Goal: Task Accomplishment & Management: Manage account settings

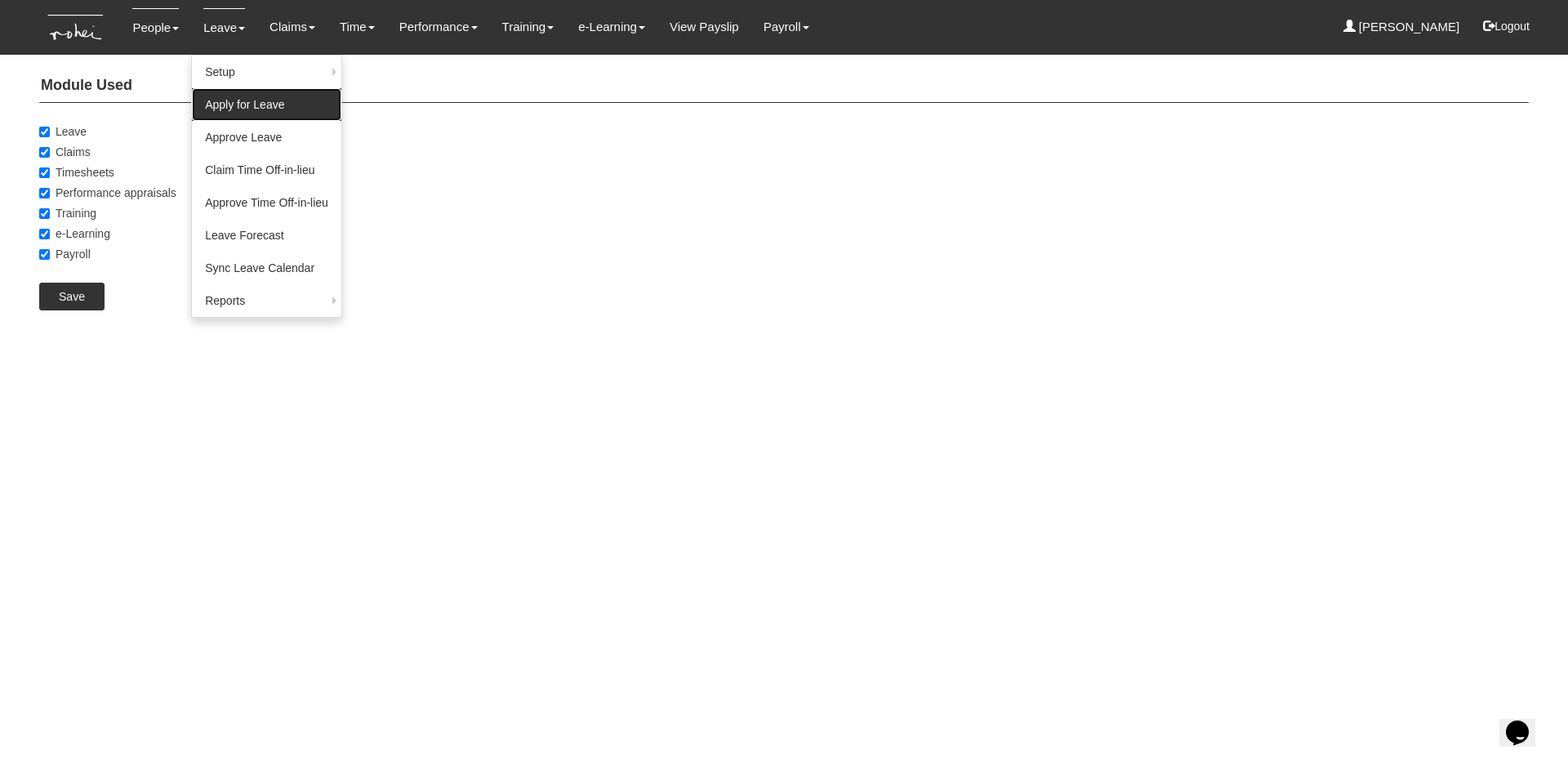
click at [267, 109] on link "Apply for Leave" at bounding box center [267, 105] width 150 height 33
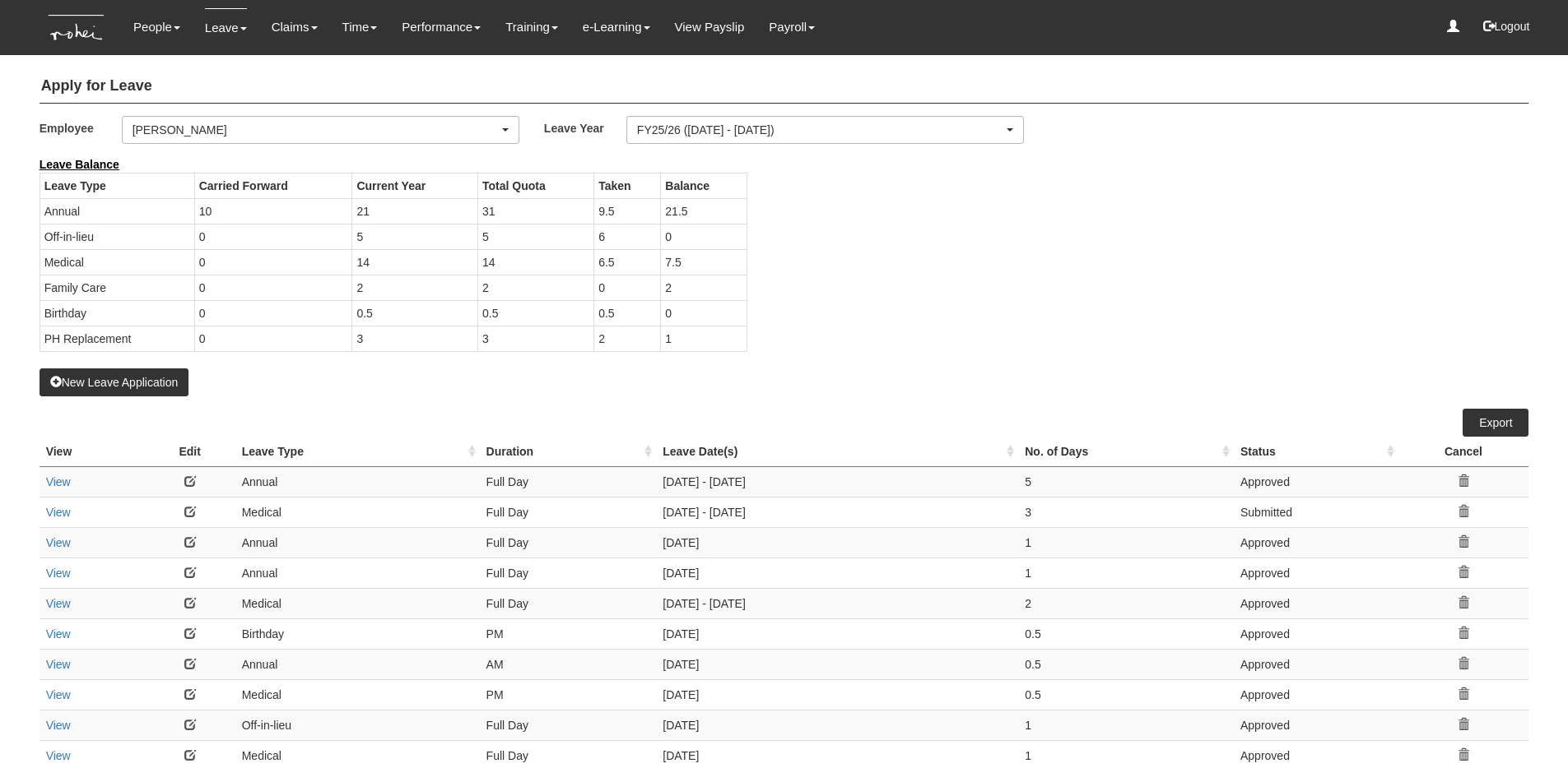
select select "50"
click at [285, 134] on div "[PERSON_NAME]" at bounding box center [316, 130] width 366 height 17
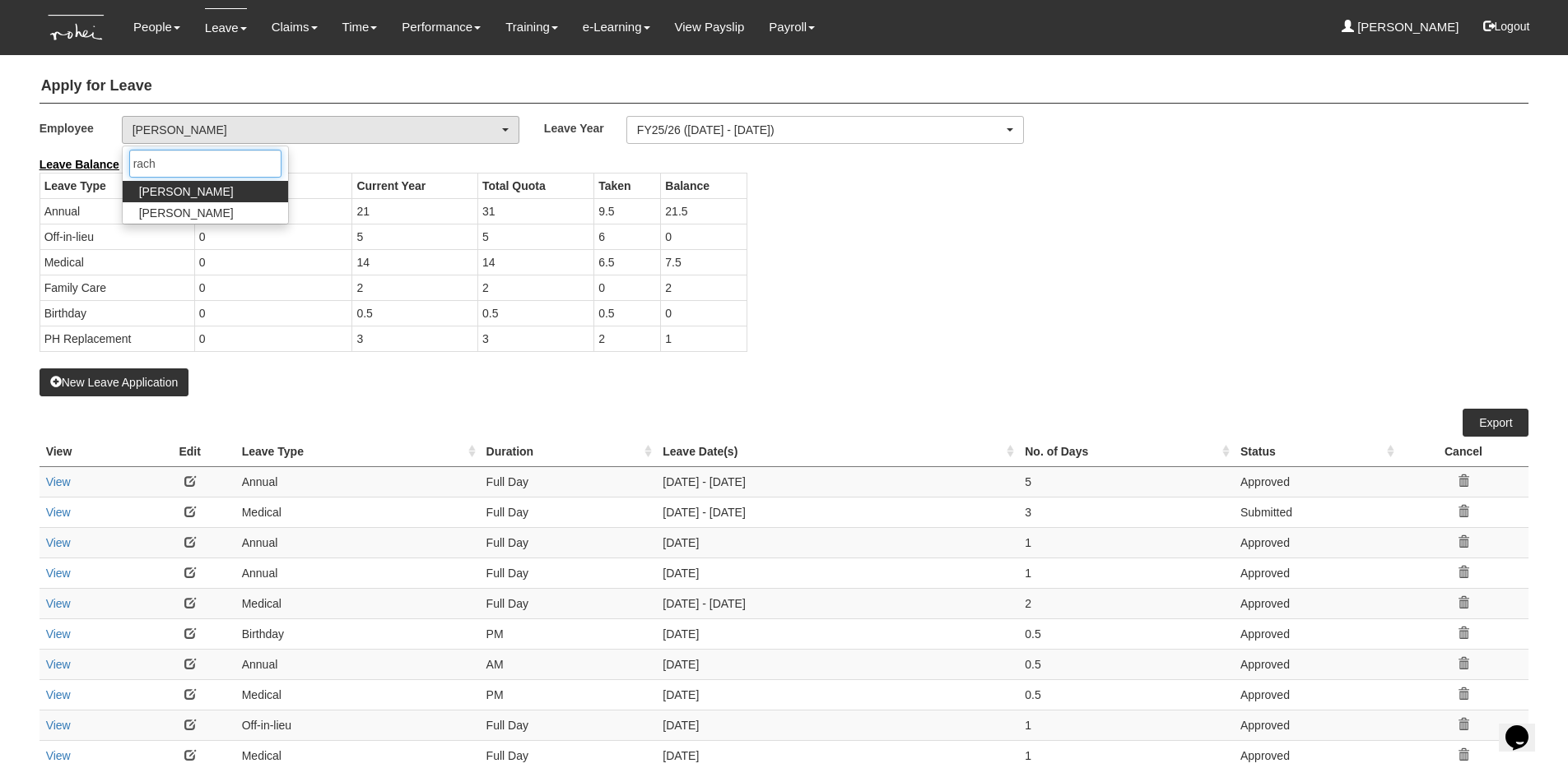
type input "rach"
click at [217, 190] on link "[PERSON_NAME]" at bounding box center [206, 191] width 166 height 22
select select "b8e418c5-4215-4e95-9dcc-22ebf7c6c43a"
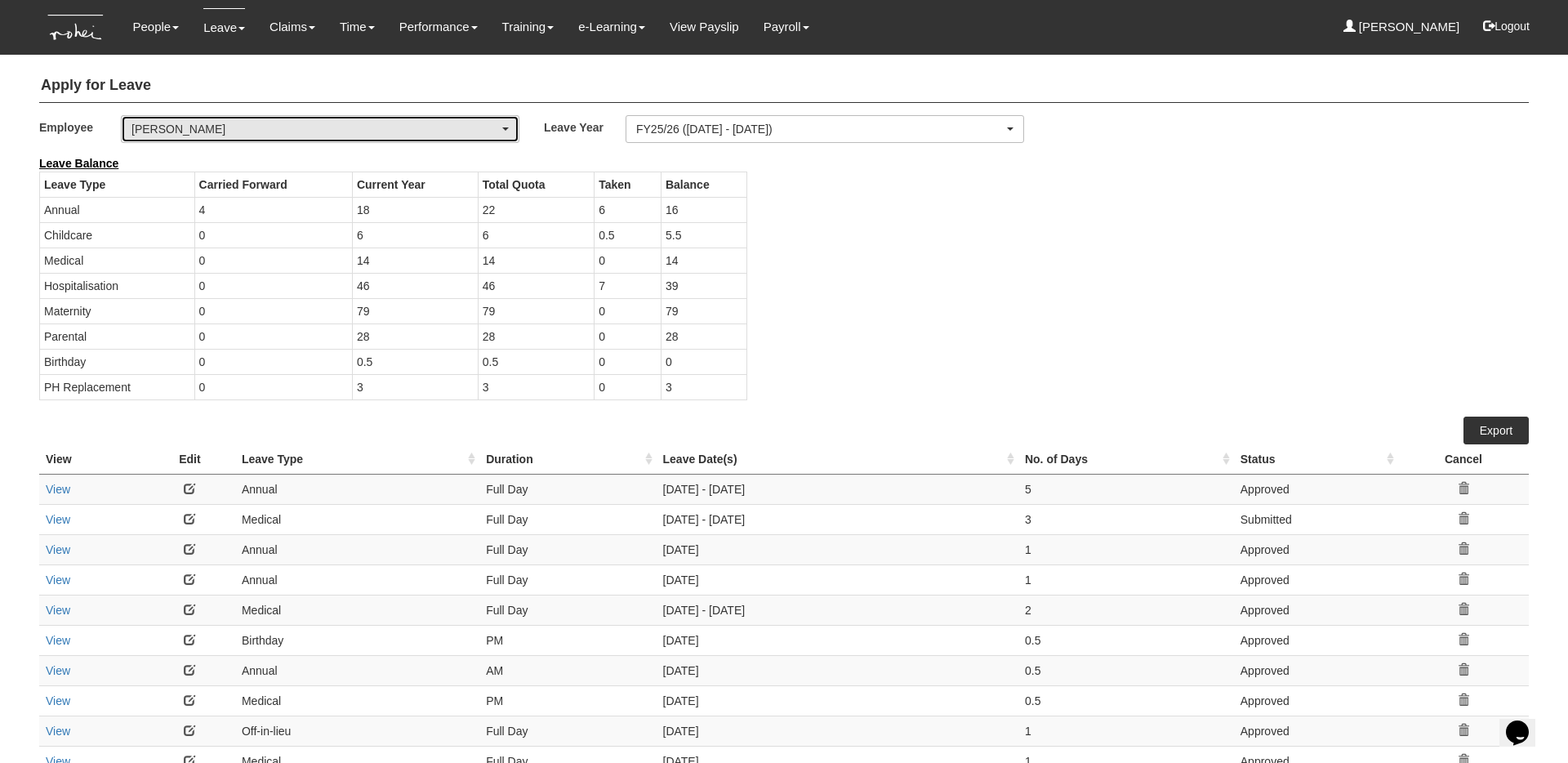
select select "50"
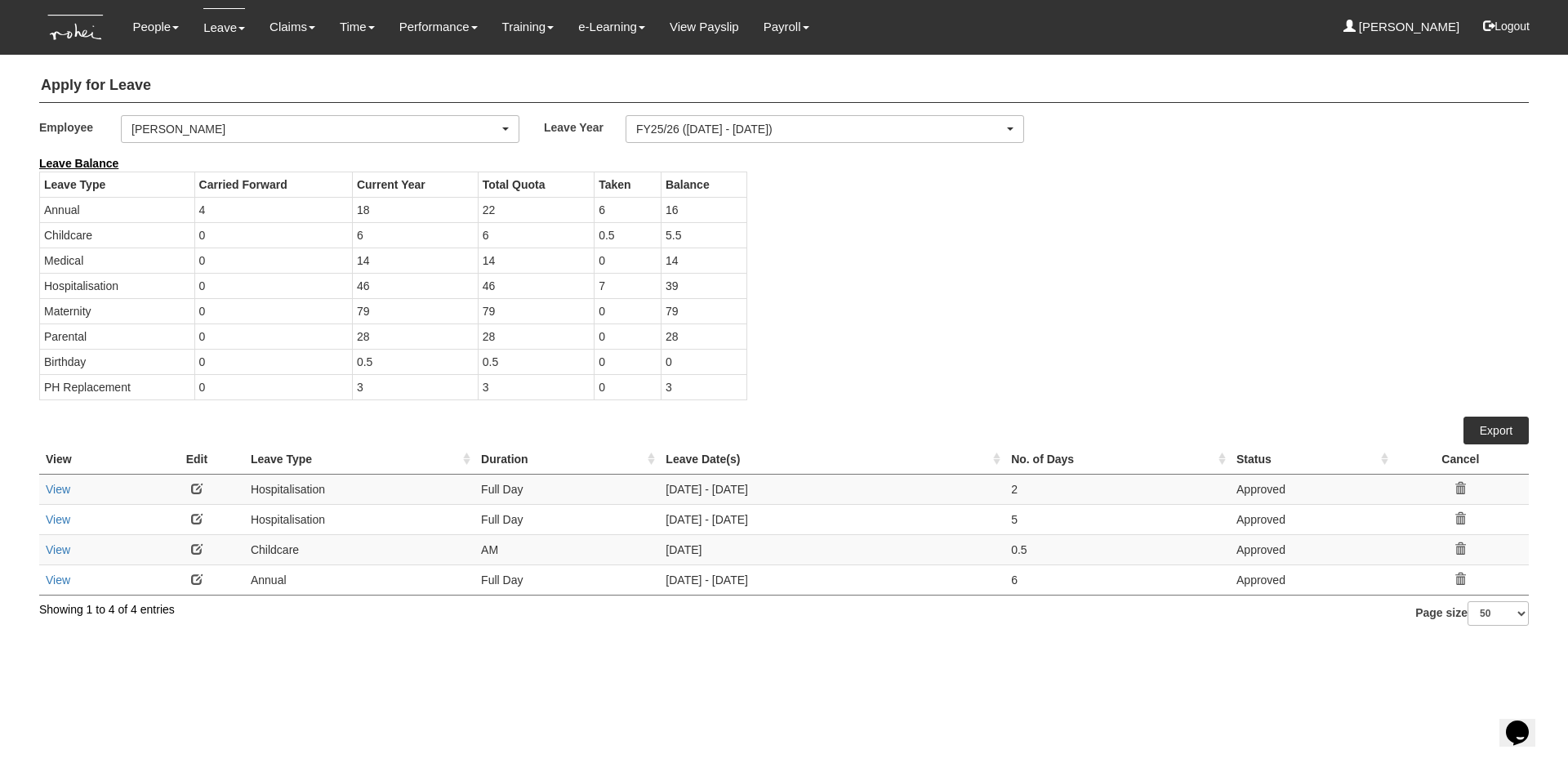
click at [196, 486] on link at bounding box center [197, 489] width 12 height 12
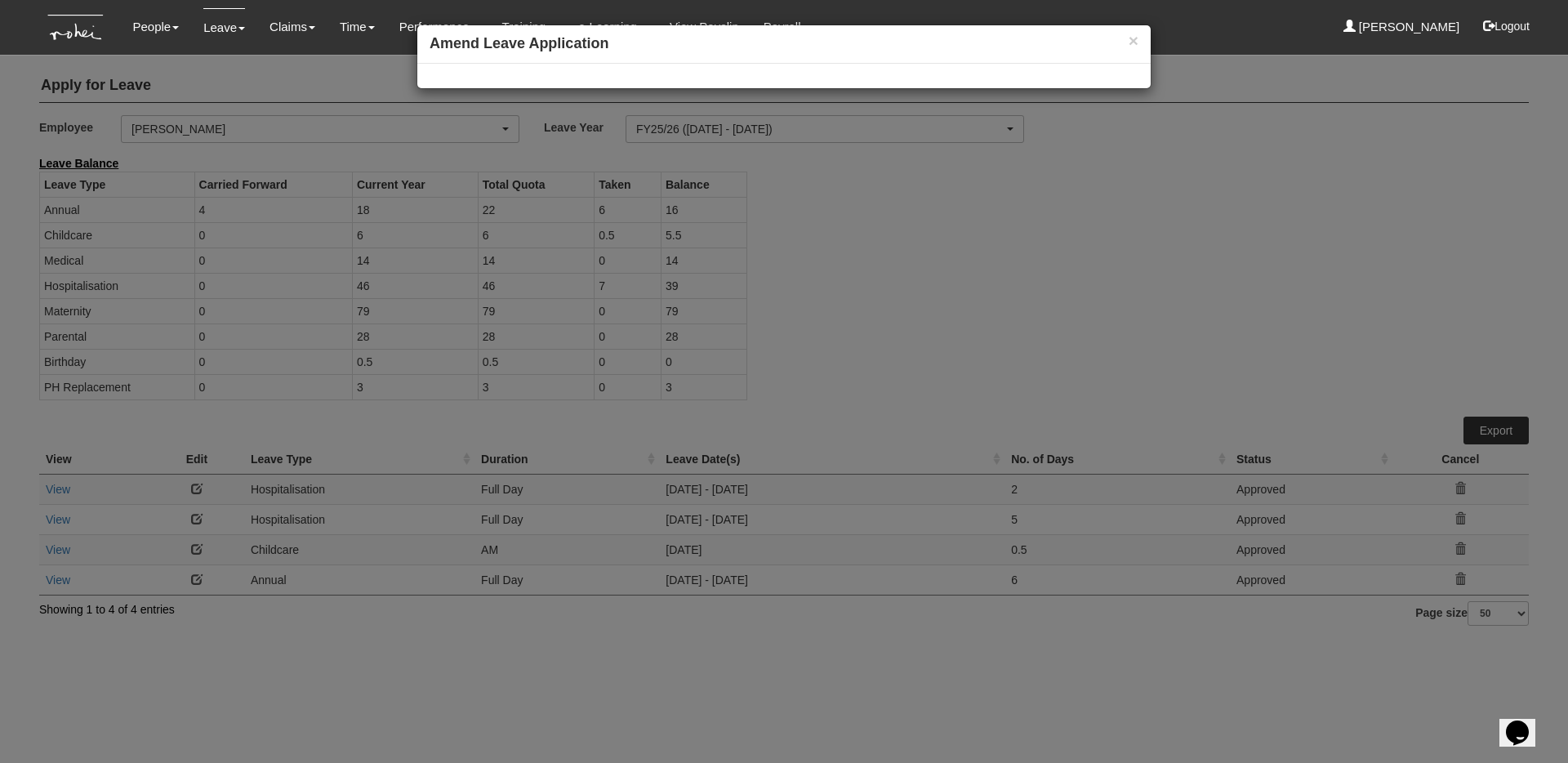
select select
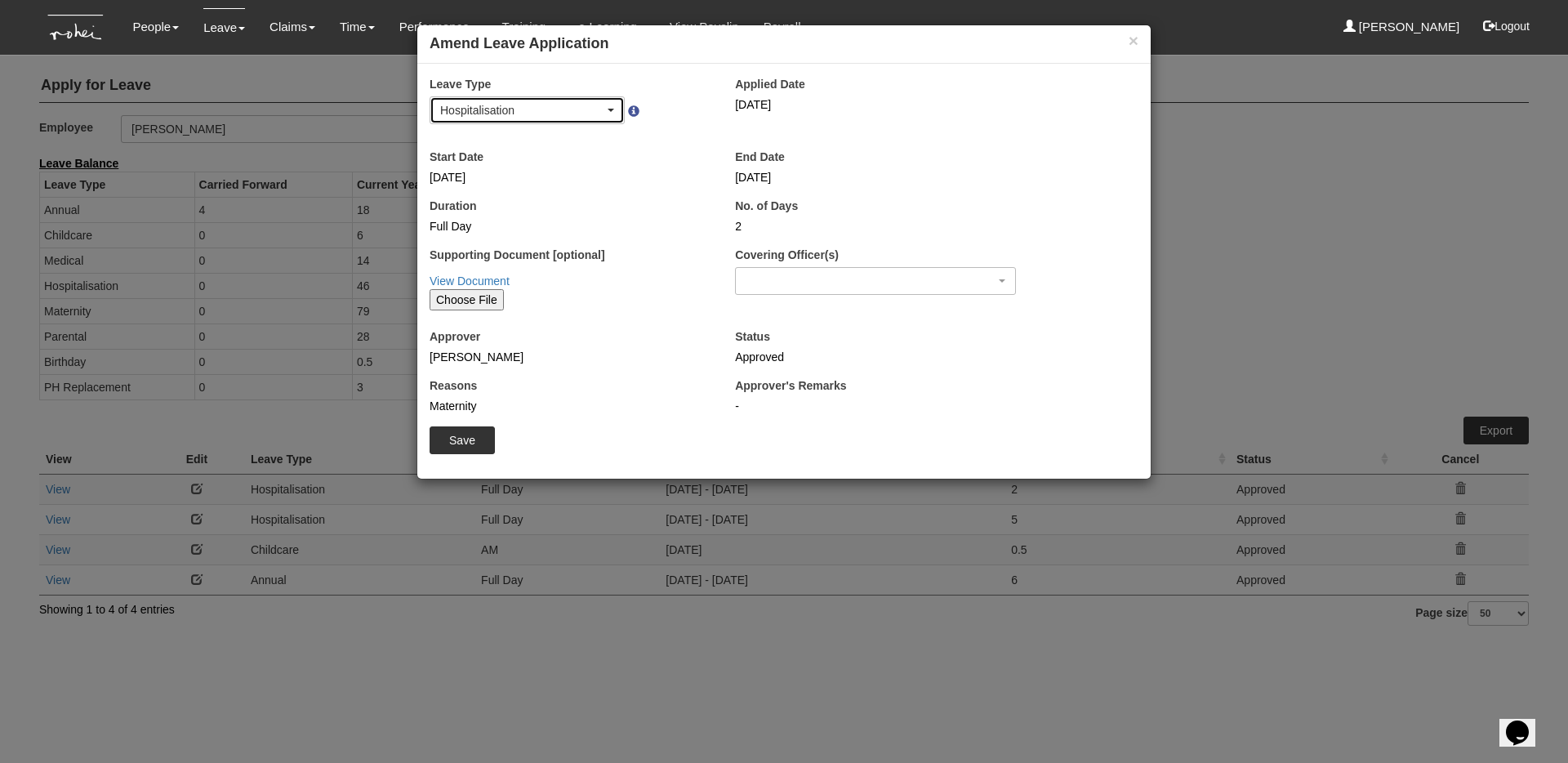
click at [585, 107] on div "Hospitalisation" at bounding box center [522, 110] width 165 height 16
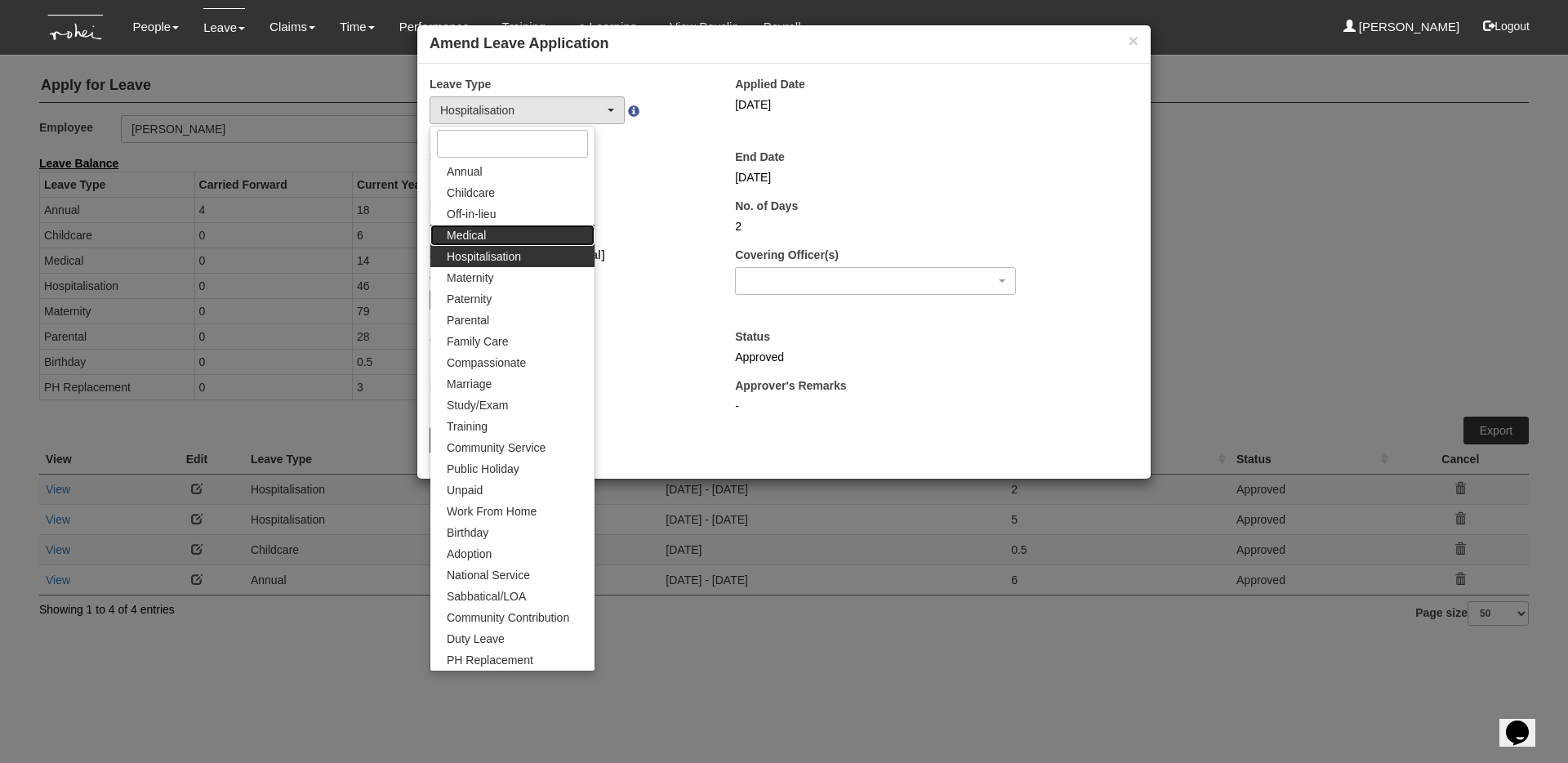
click at [513, 234] on link "Medical" at bounding box center [513, 235] width 165 height 21
select select "4"
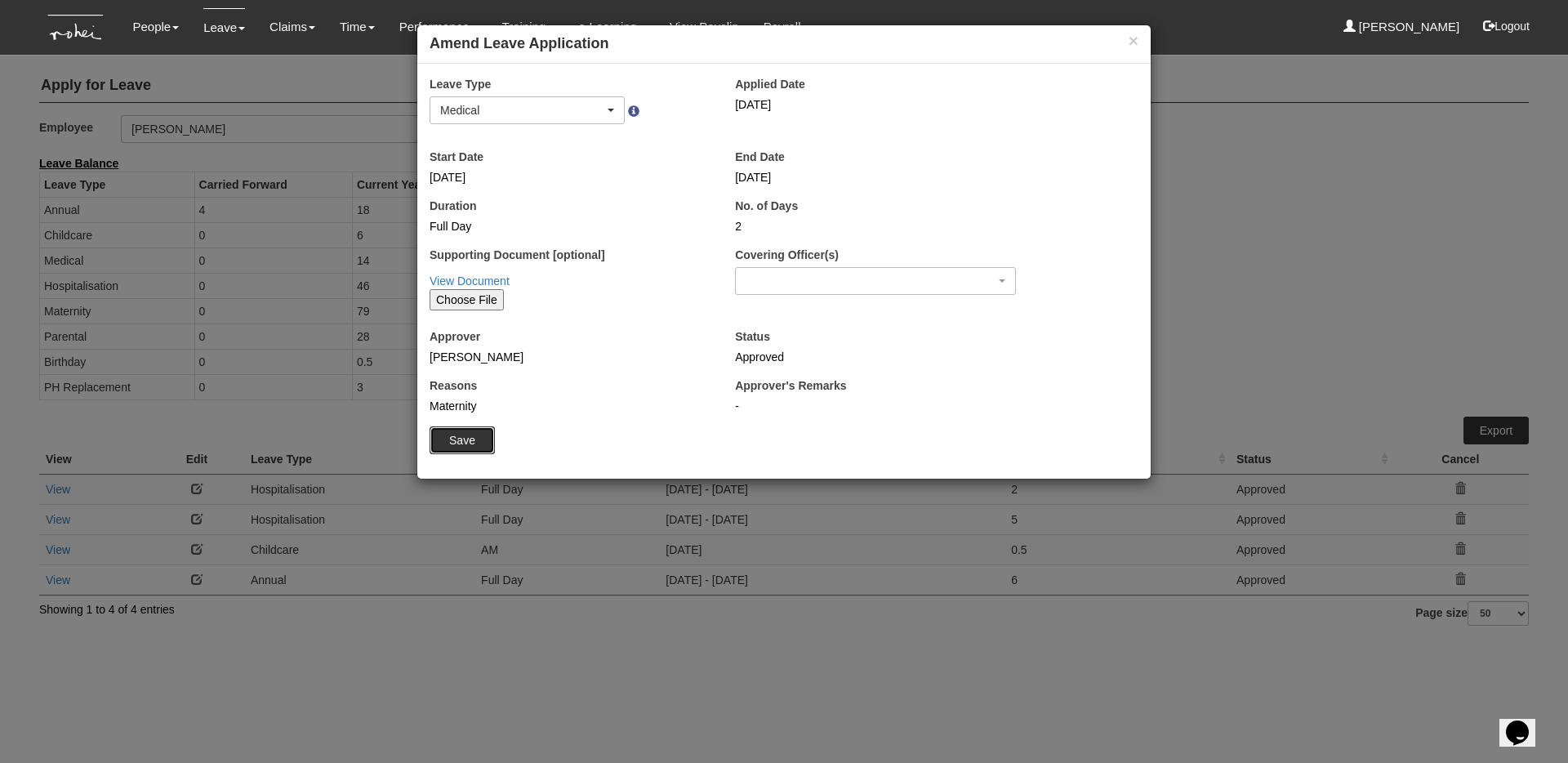
click at [472, 439] on input "Save" at bounding box center [462, 440] width 65 height 28
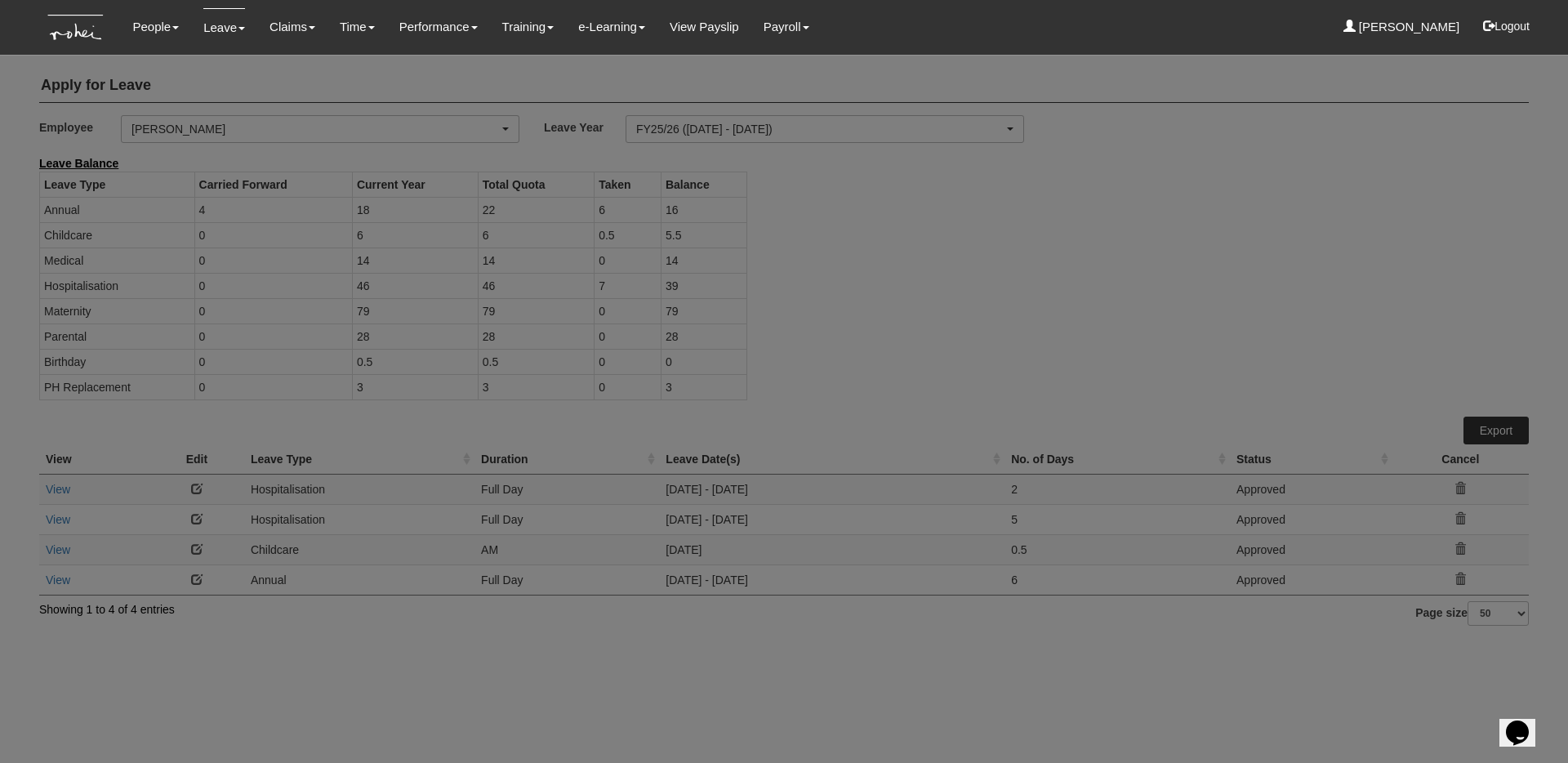
select select "50"
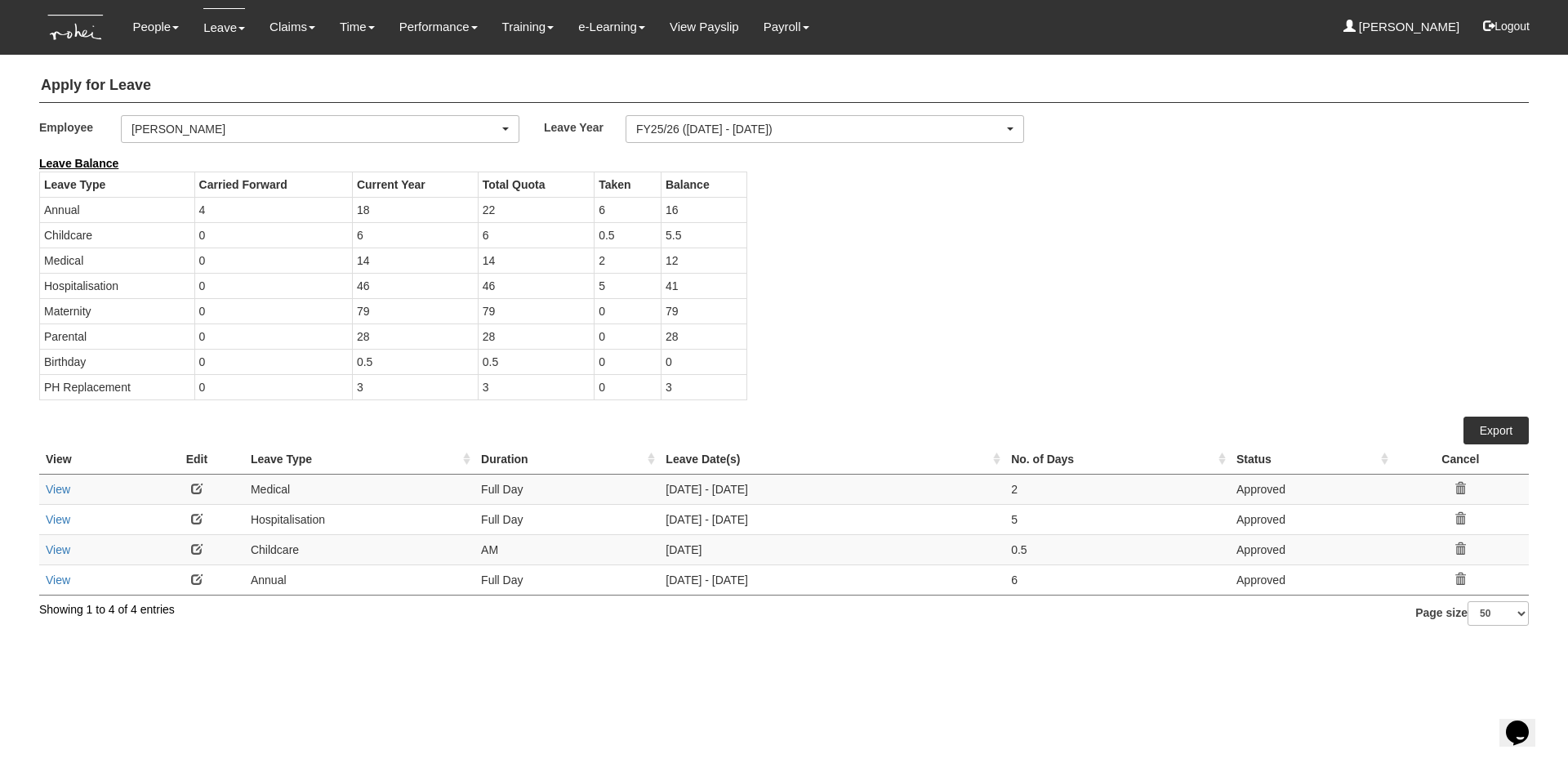
click at [201, 514] on link at bounding box center [197, 519] width 12 height 12
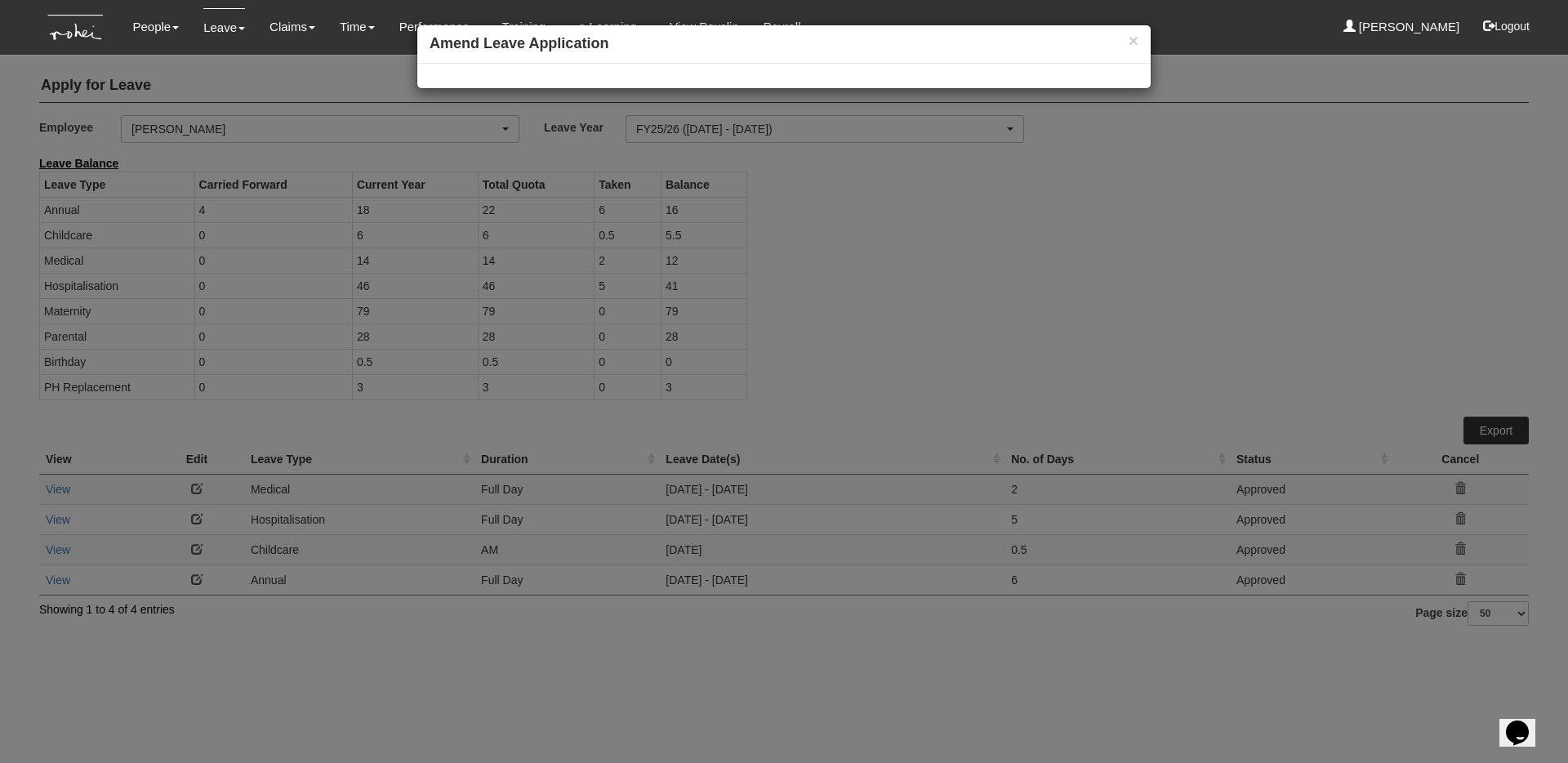
select select
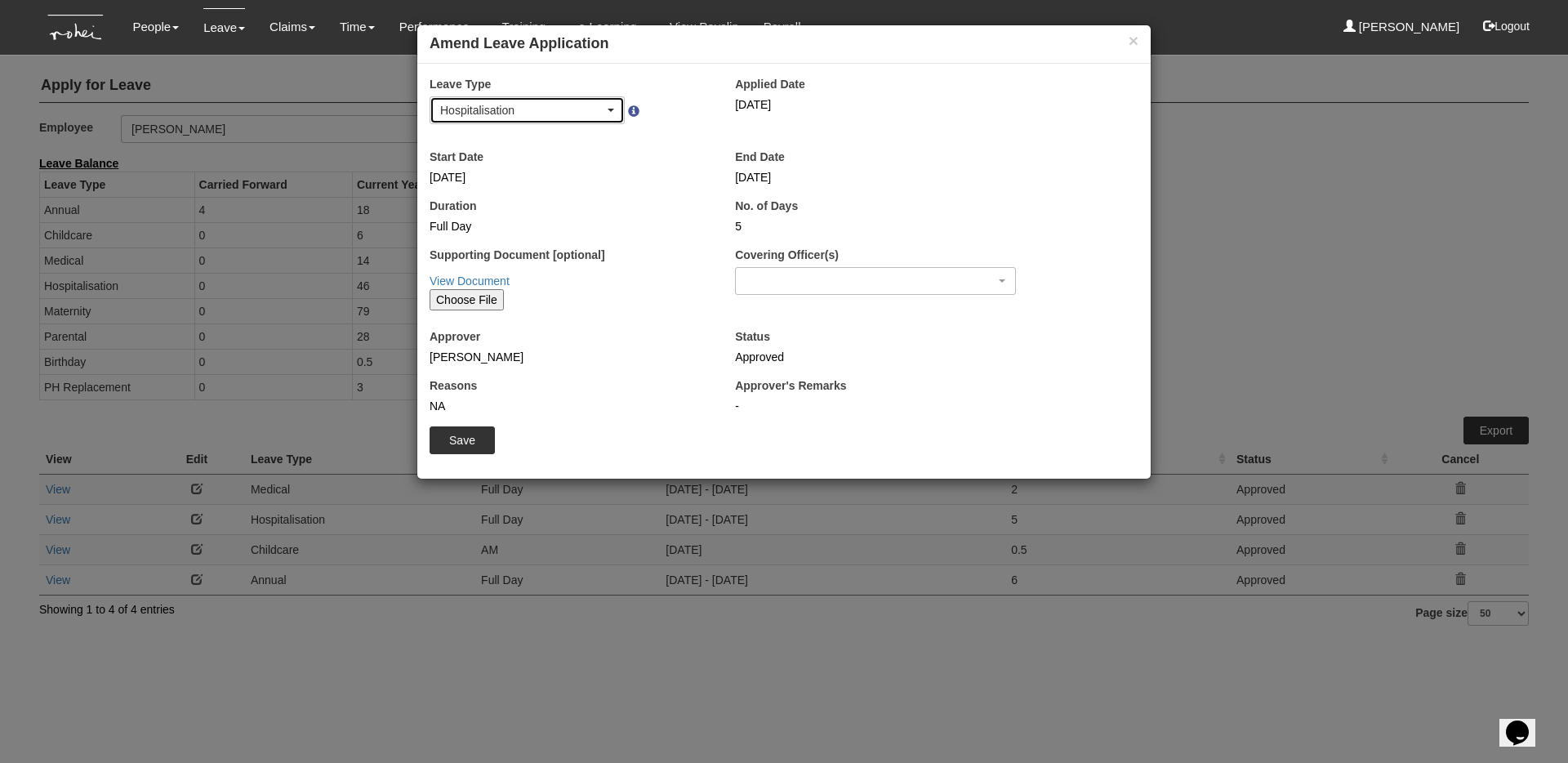
click at [557, 97] on div "Hospitalisation" at bounding box center [527, 110] width 193 height 26
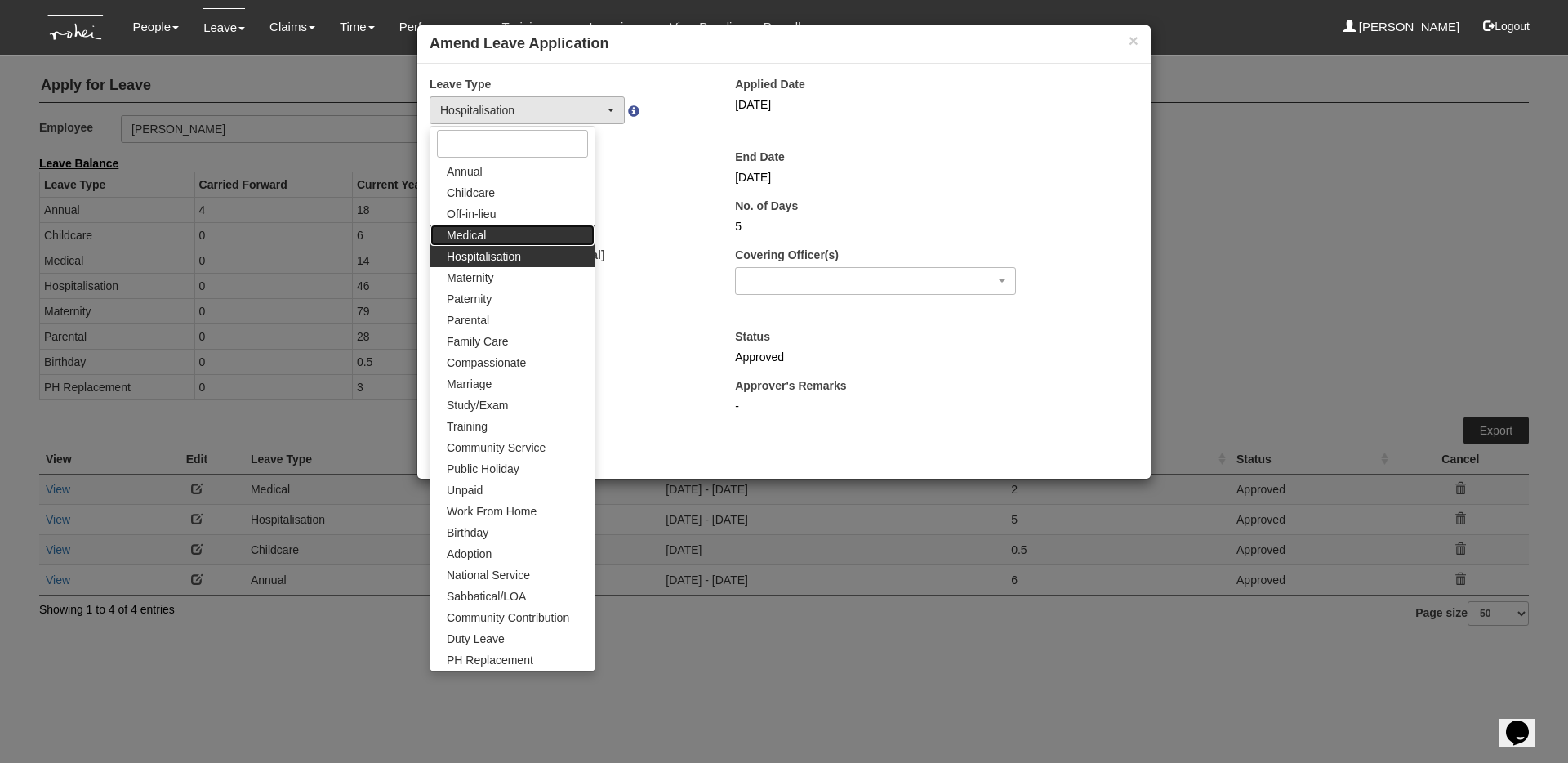
click at [493, 238] on link "Medical" at bounding box center [513, 235] width 165 height 21
select select "4"
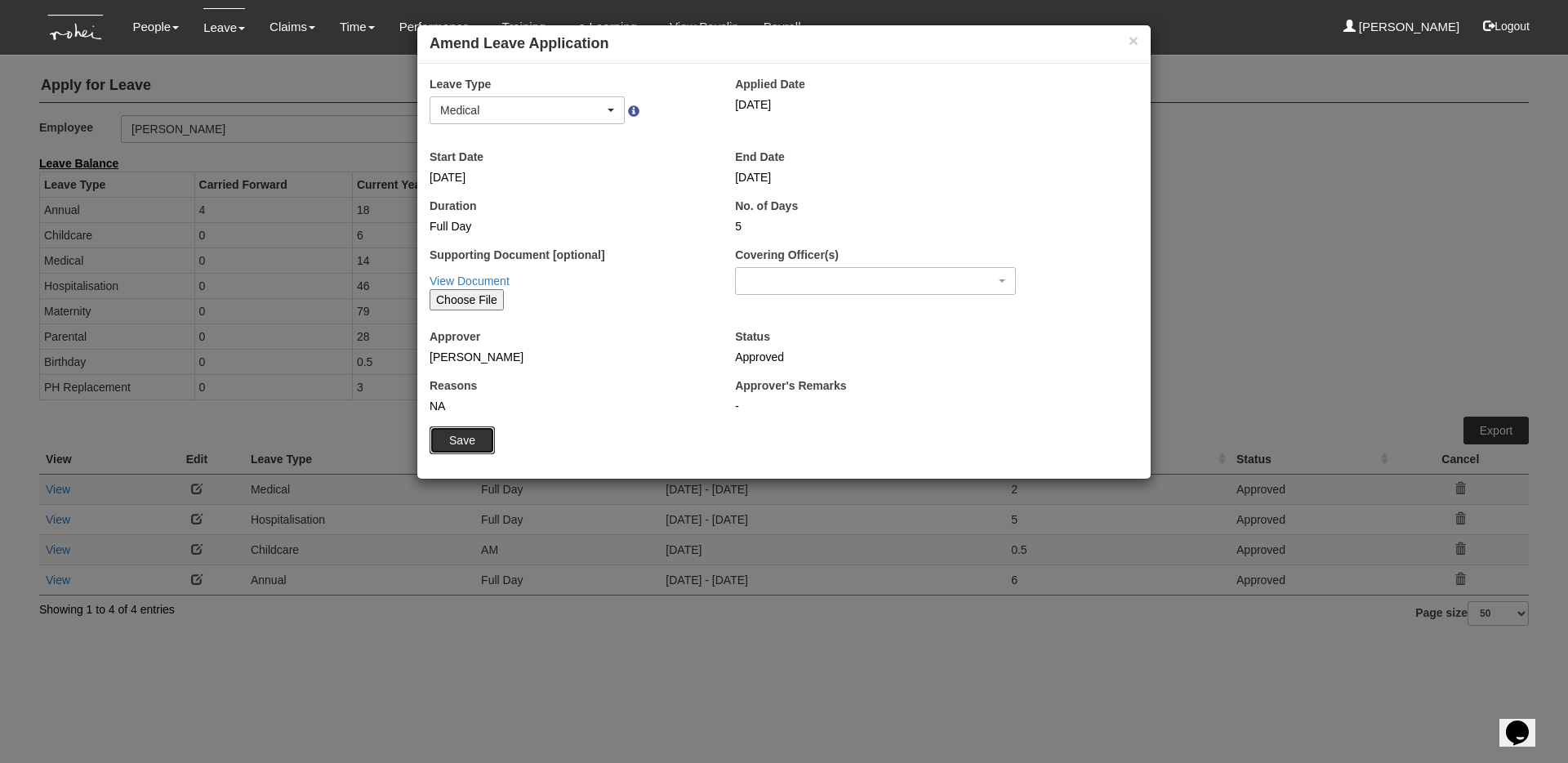
click at [449, 441] on input "Save" at bounding box center [462, 440] width 65 height 28
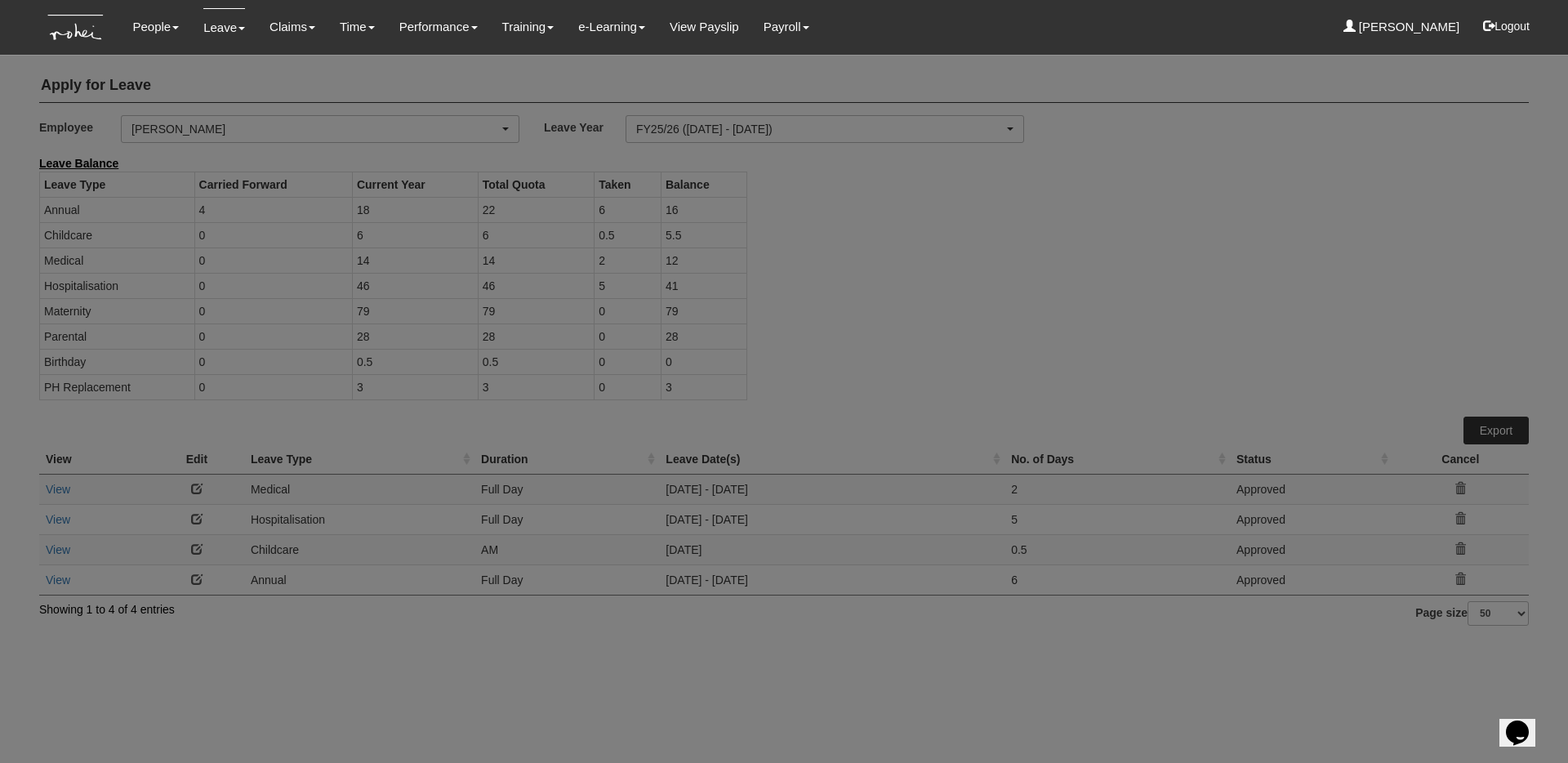
select select "50"
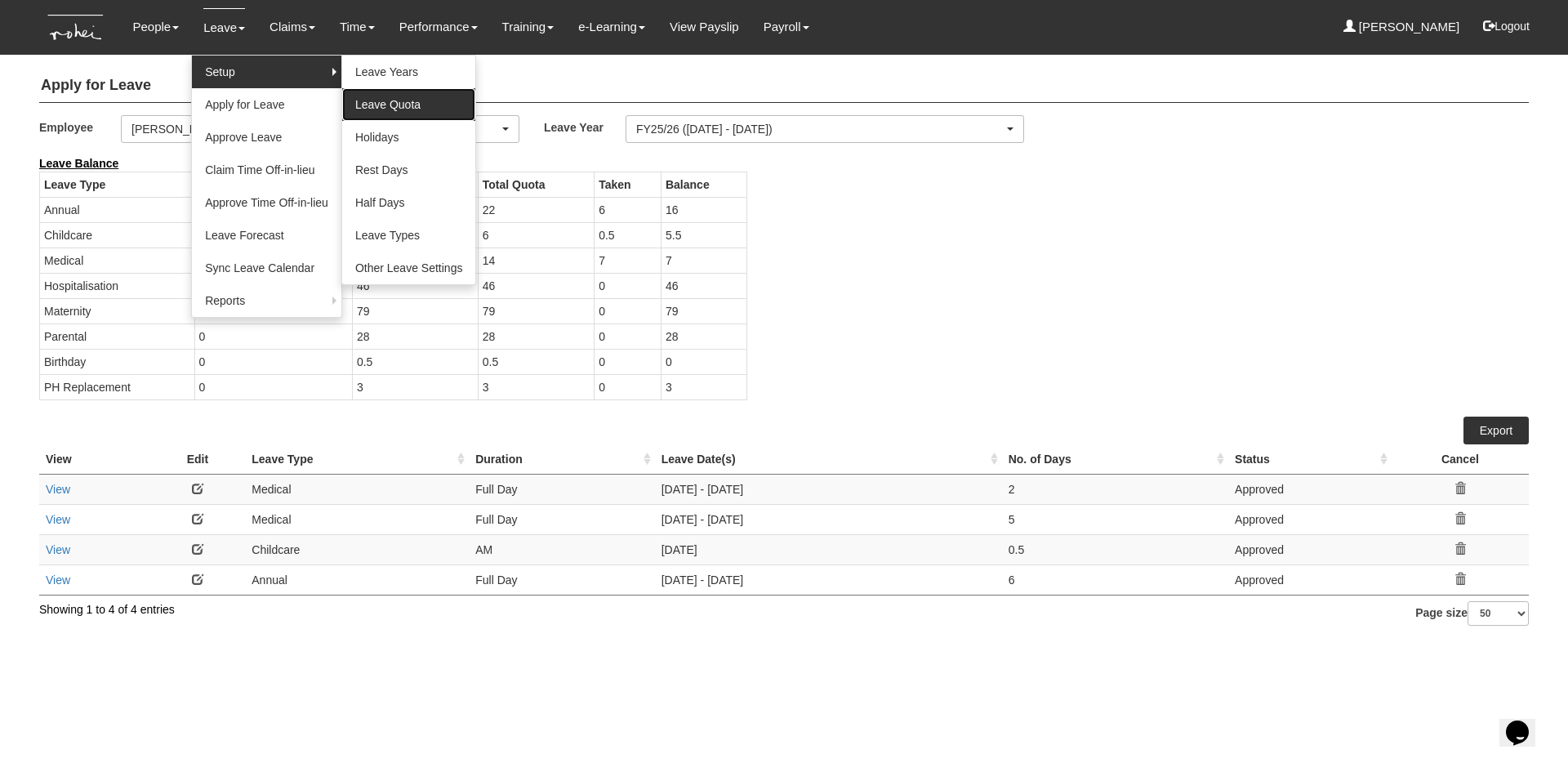
click at [363, 97] on link "Leave Quota" at bounding box center [409, 105] width 134 height 33
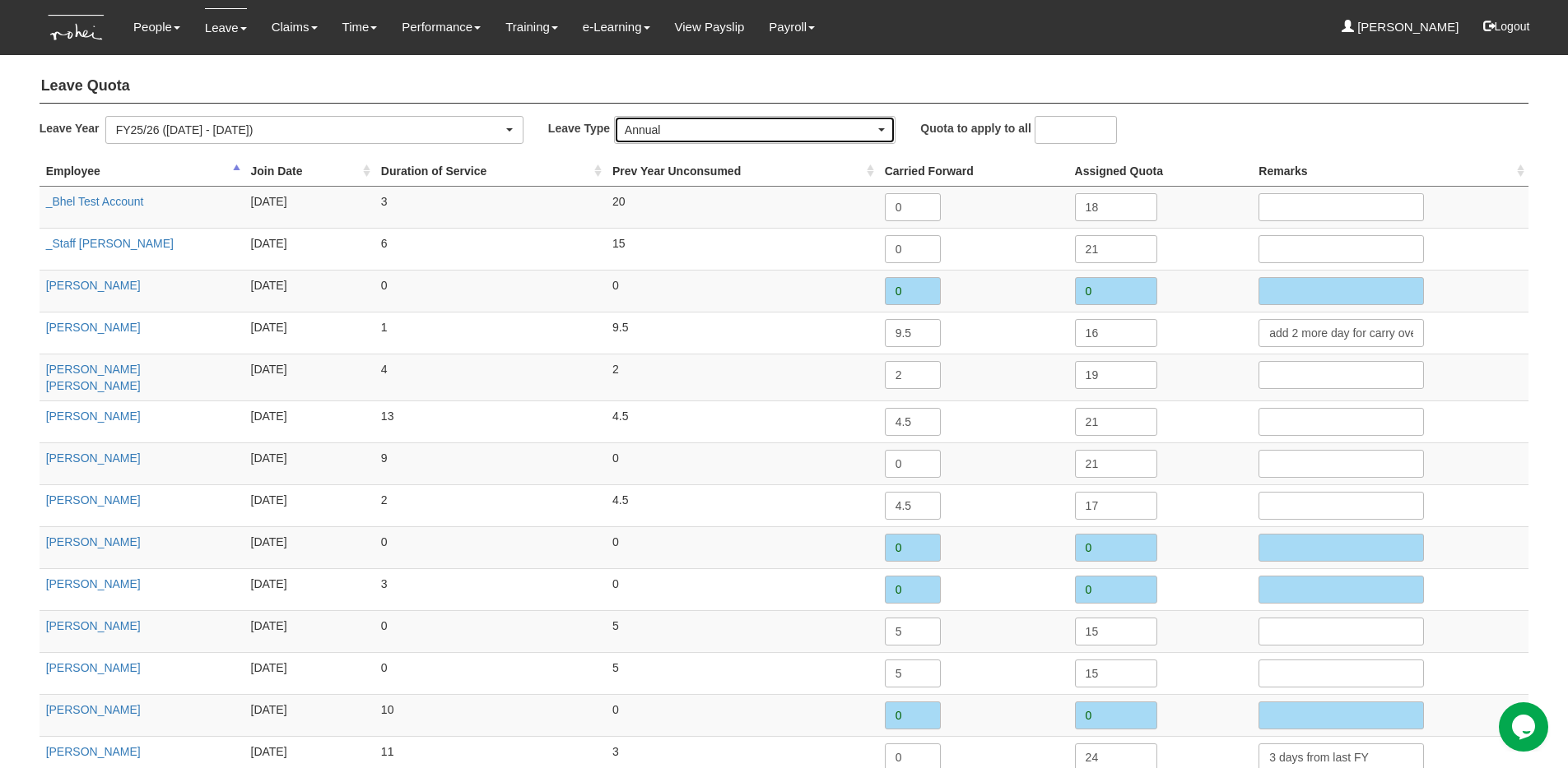
click at [680, 128] on div "Annual" at bounding box center [750, 130] width 250 height 17
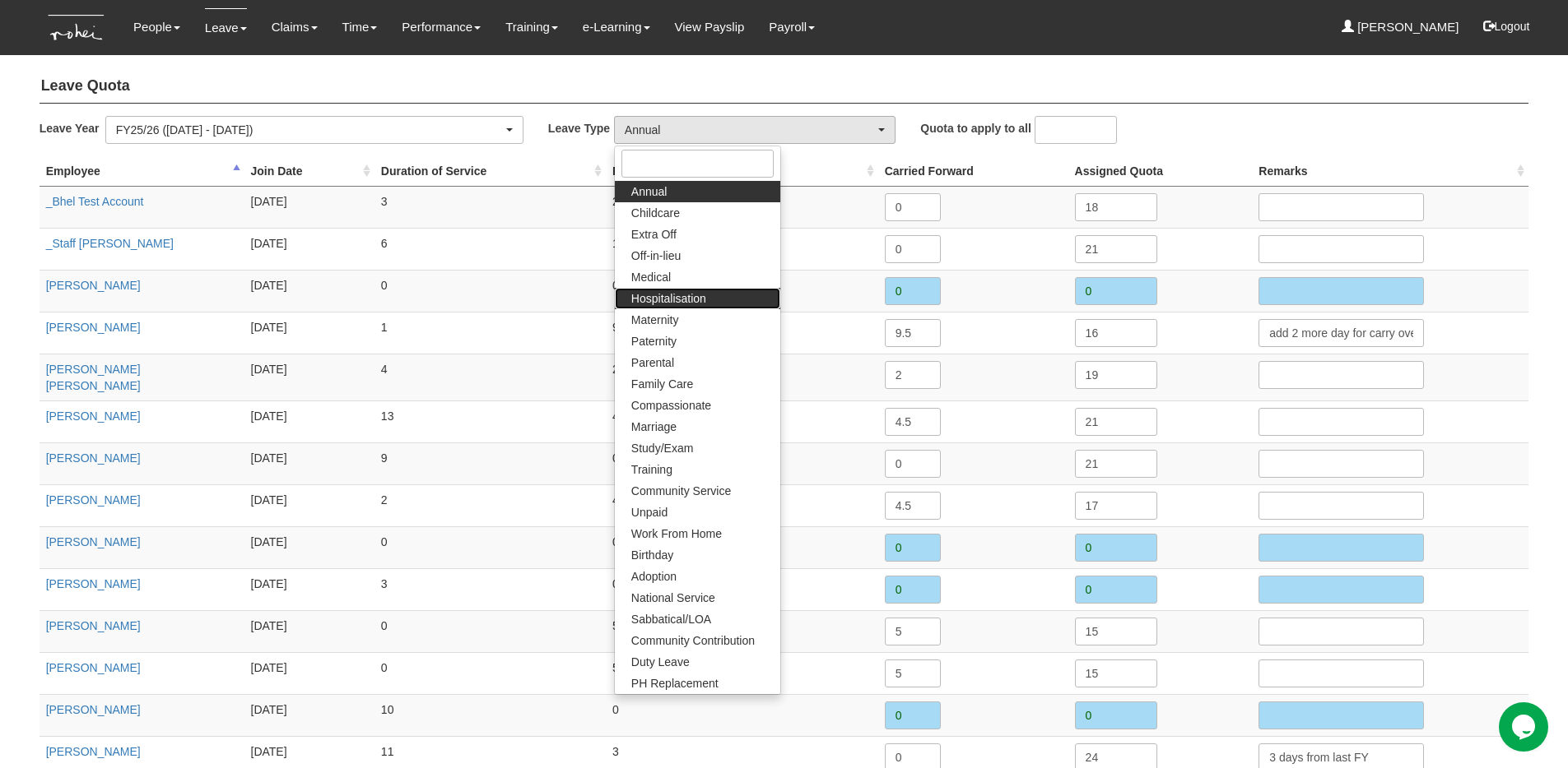
click at [671, 301] on span "Hospitalisation" at bounding box center [669, 299] width 75 height 17
select select "5"
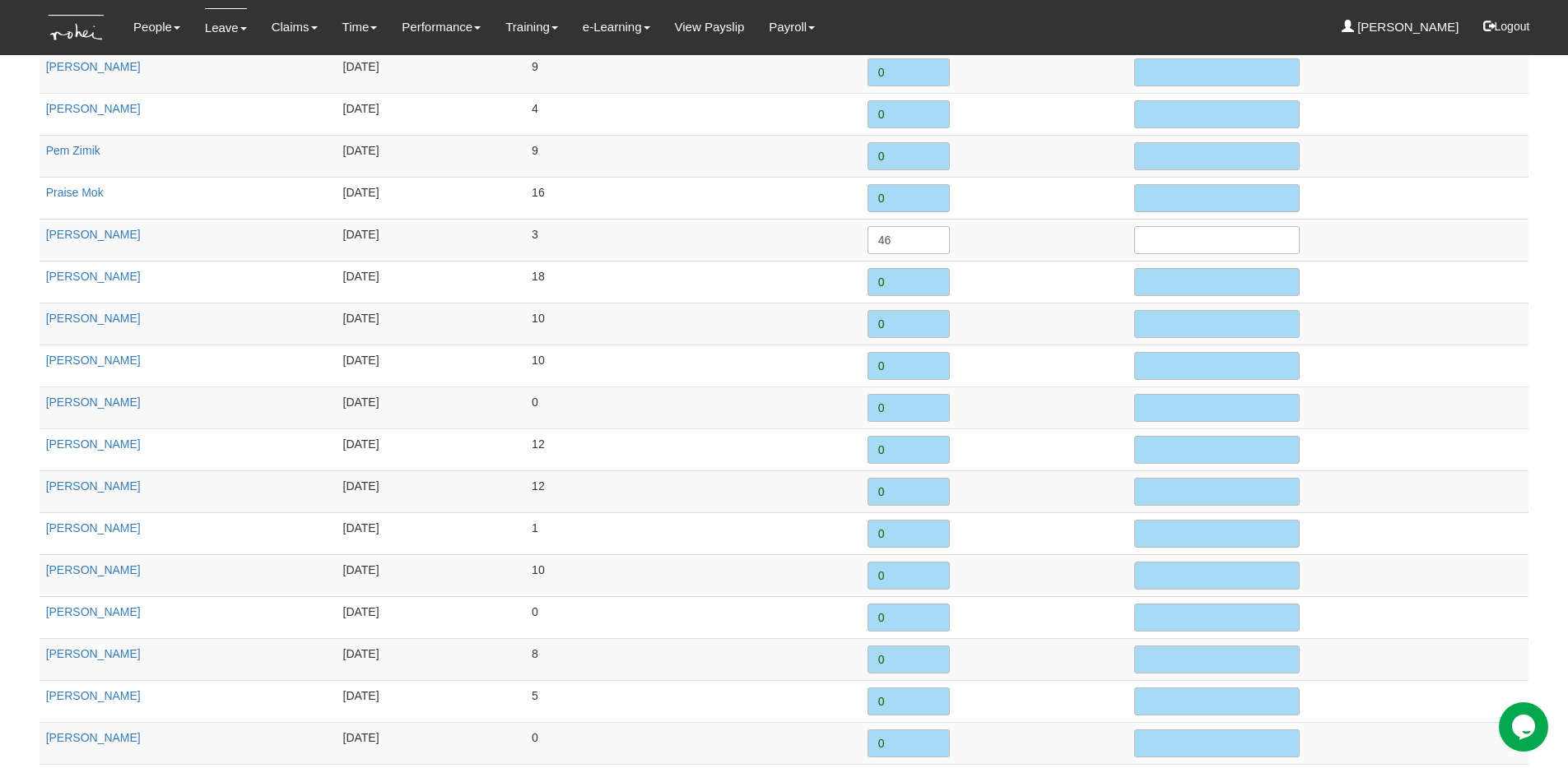
scroll to position [1930, 0]
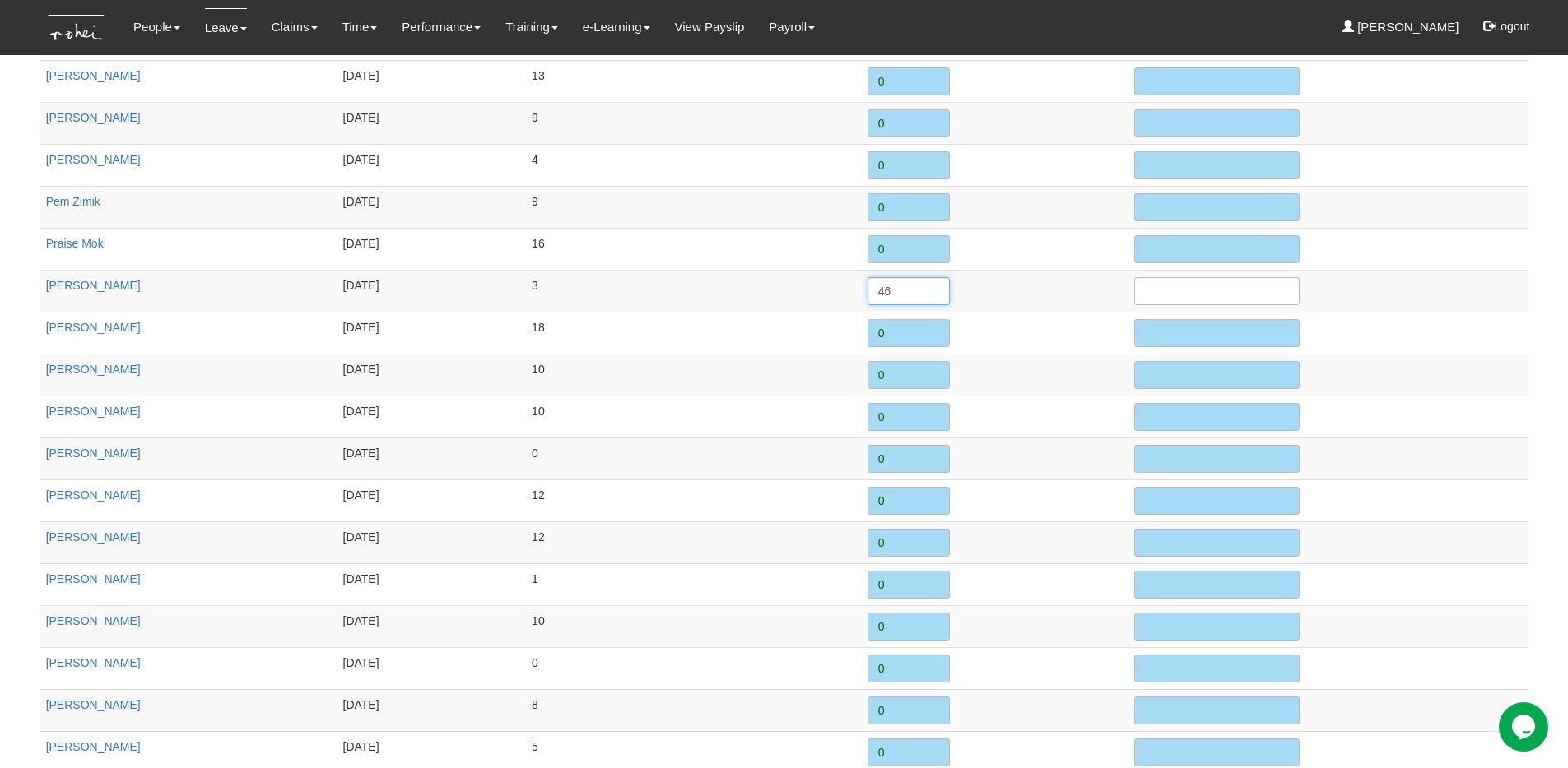
drag, startPoint x: 902, startPoint y: 295, endPoint x: 840, endPoint y: 281, distance: 63.6
click at [840, 281] on tr "Rachel Khoo 3/1/2022 3 46" at bounding box center [784, 291] width 1489 height 42
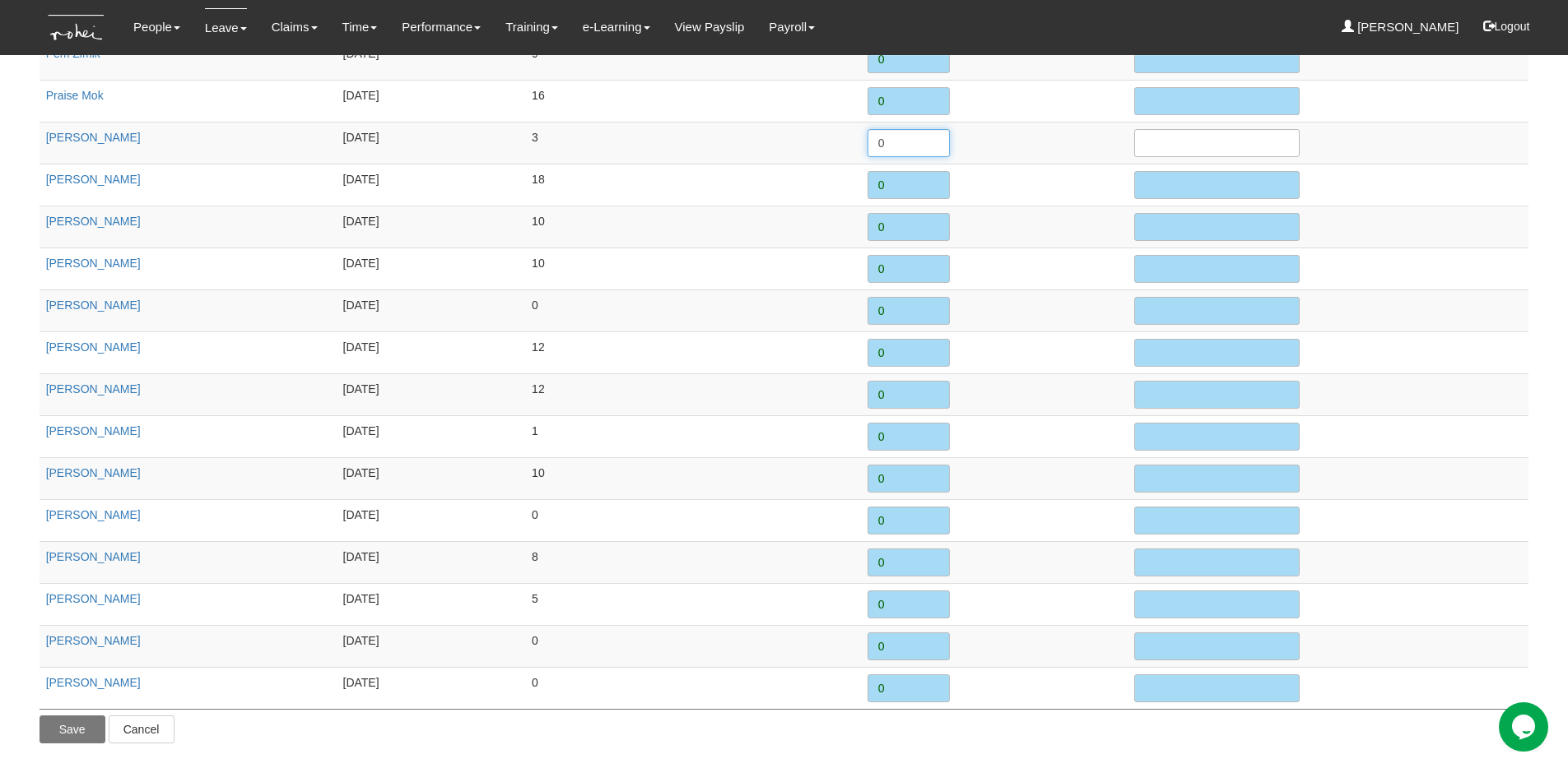
type input "0"
click at [65, 738] on input "Save" at bounding box center [72, 730] width 65 height 28
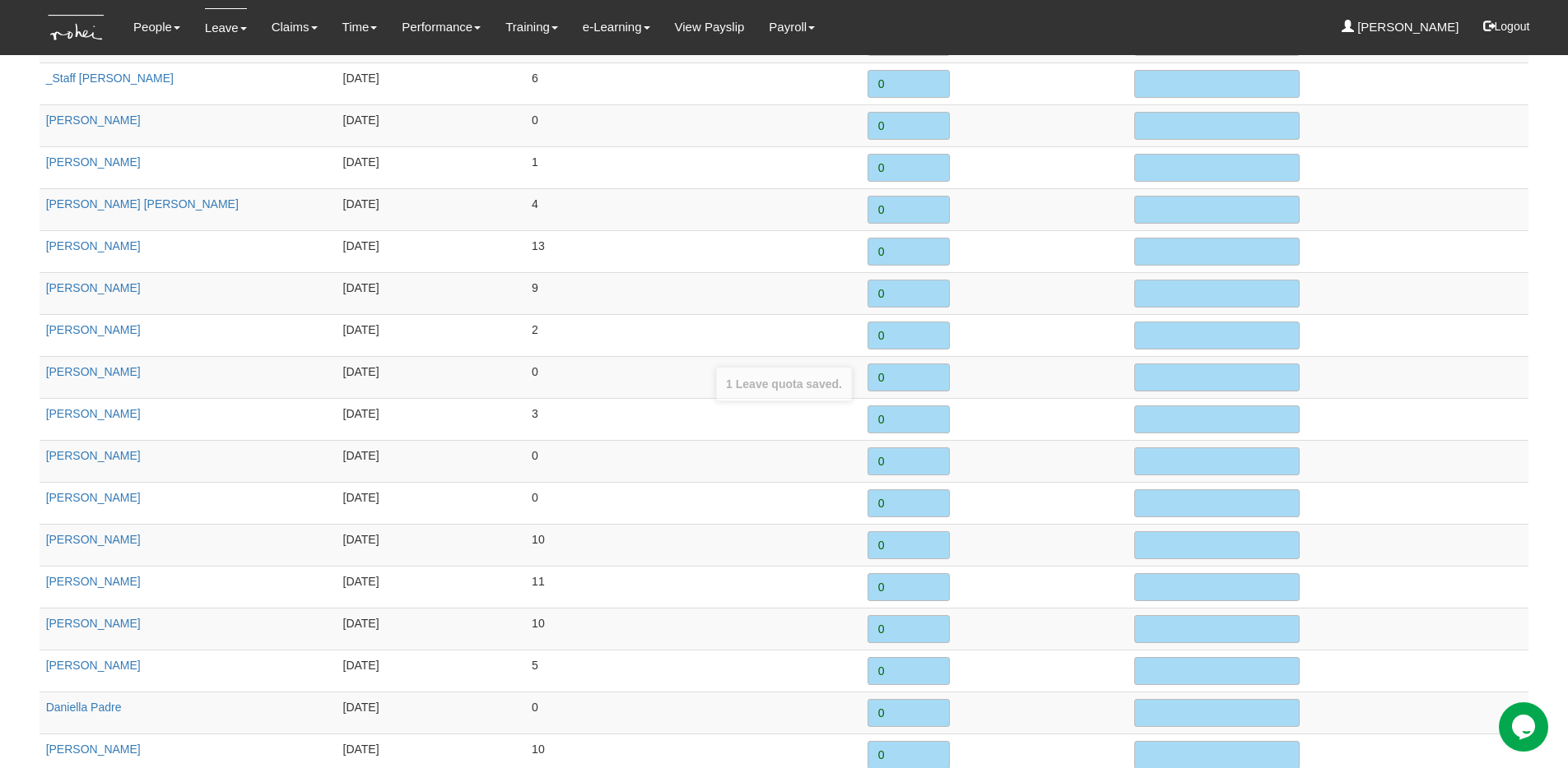
scroll to position [0, 0]
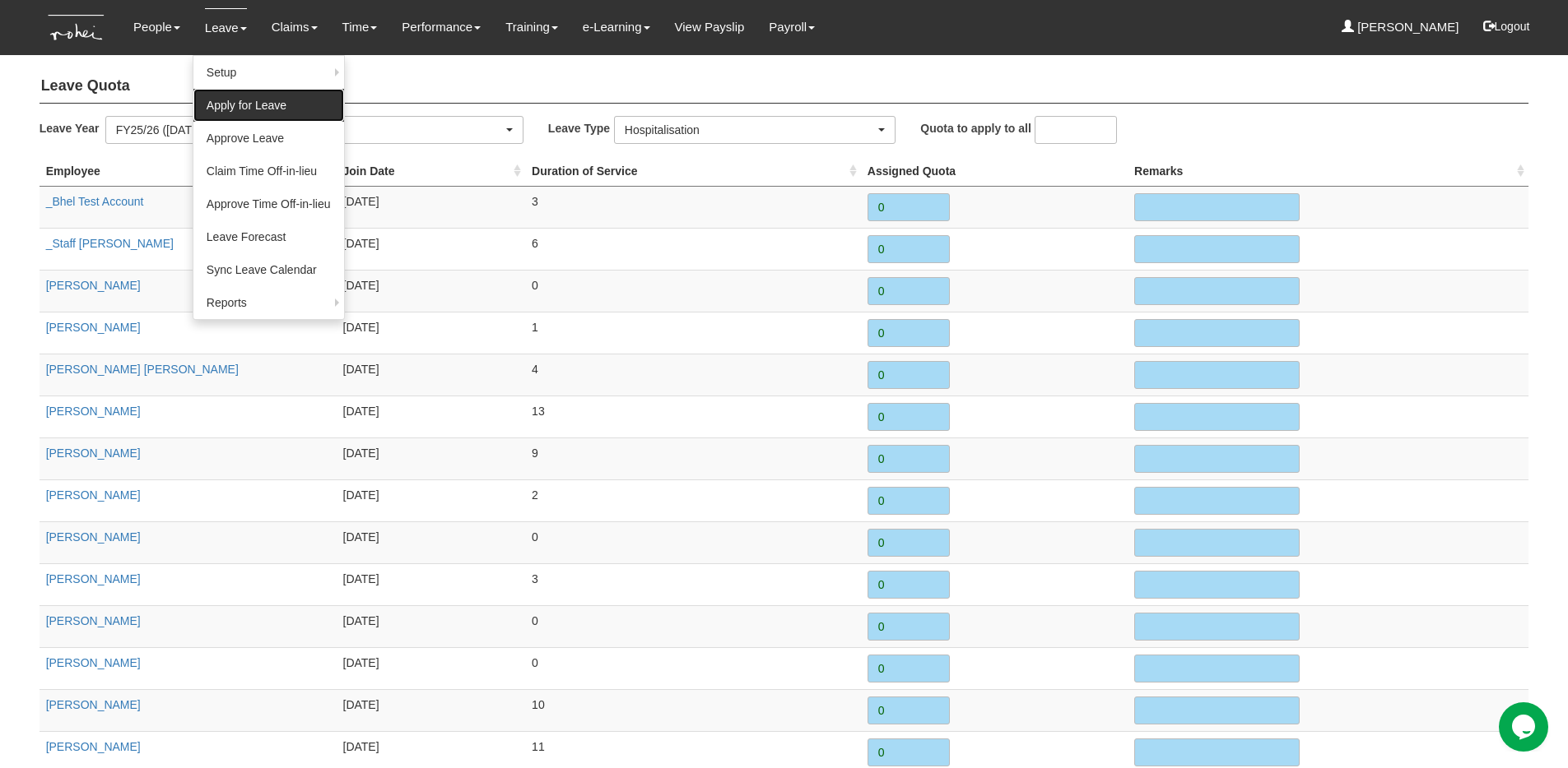
click at [244, 98] on link "Apply for Leave" at bounding box center [269, 105] width 151 height 33
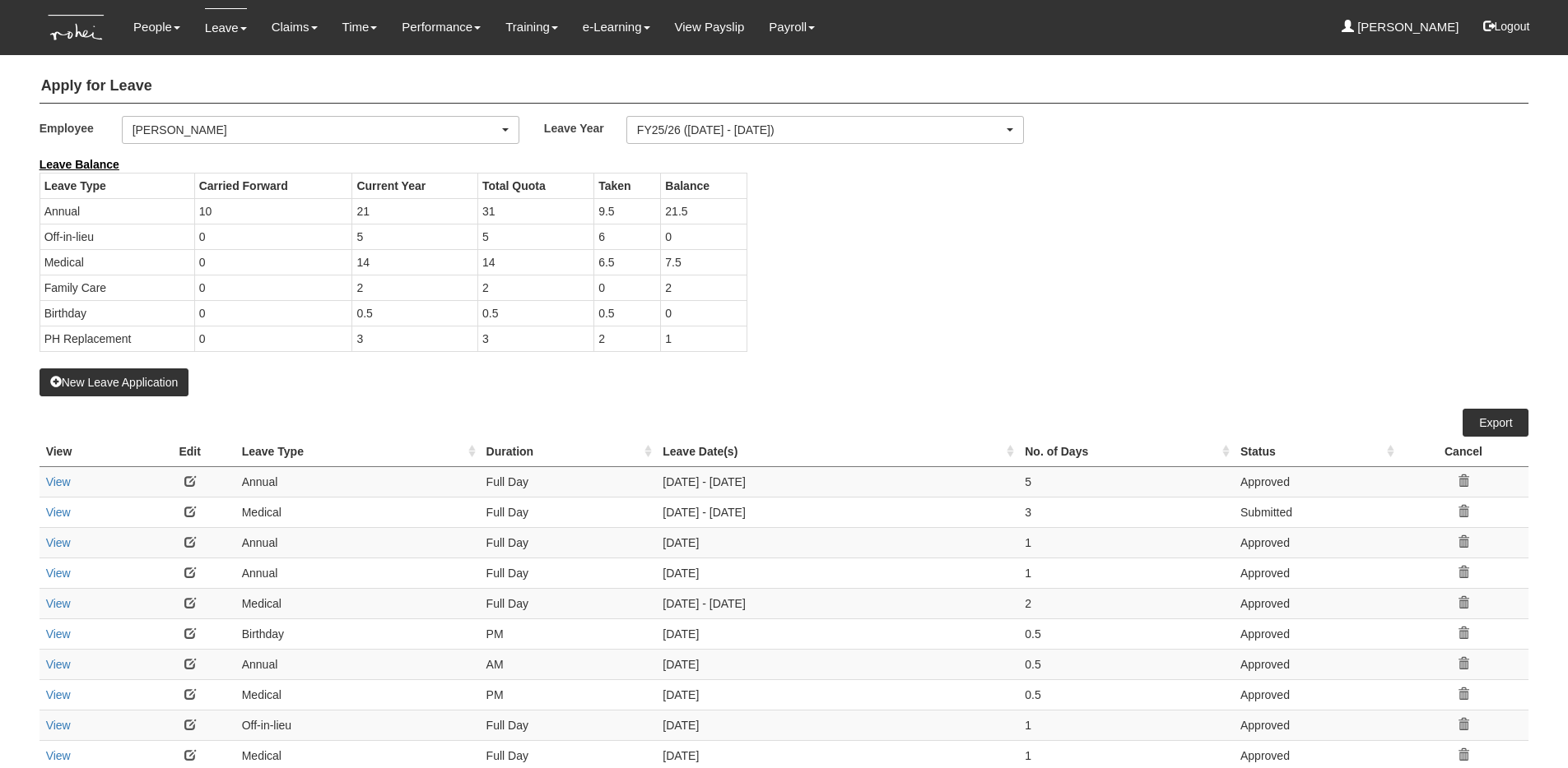
select select "50"
click at [231, 128] on div "[PERSON_NAME]" at bounding box center [316, 130] width 366 height 17
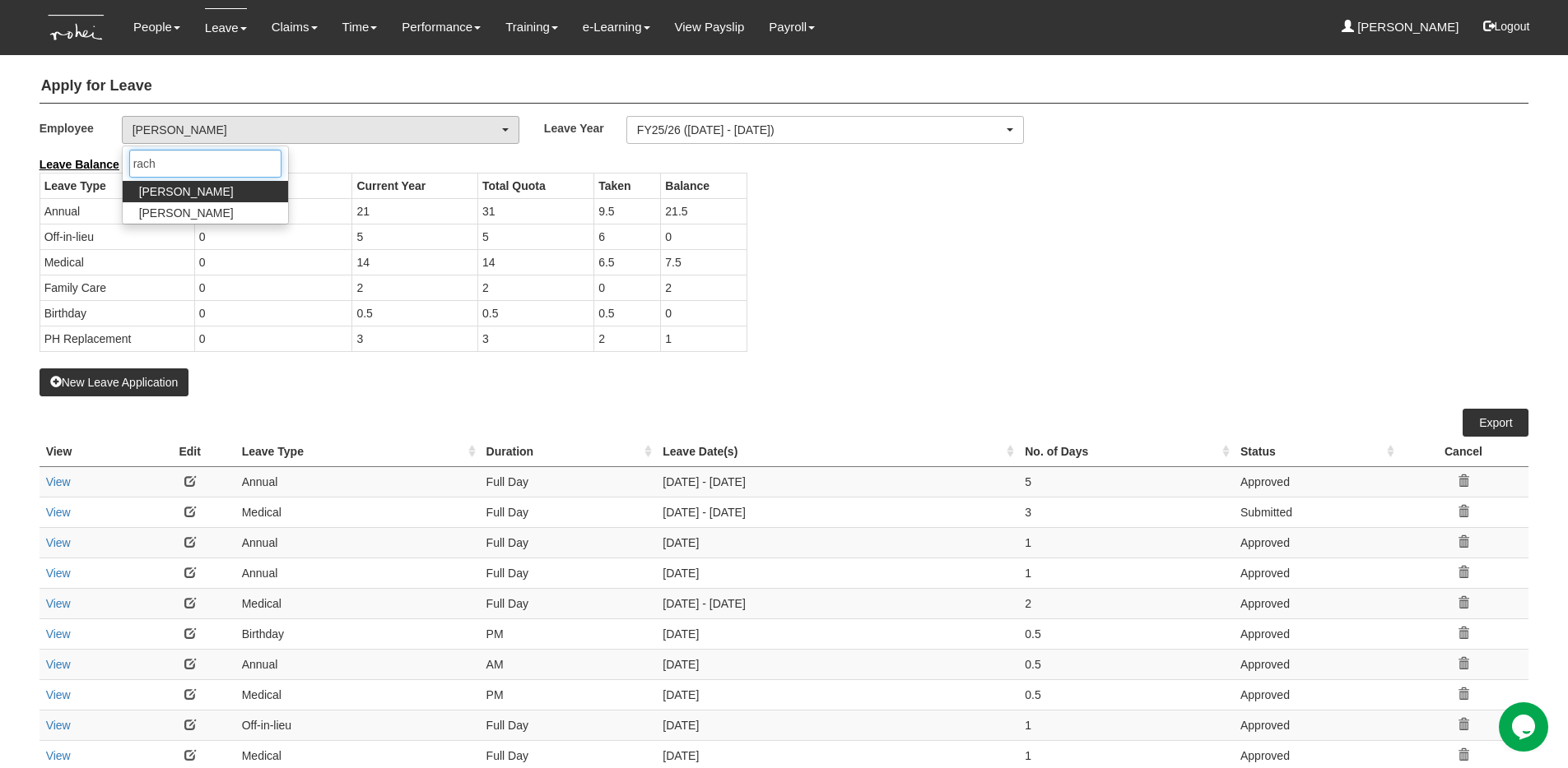
type input "rach"
click at [225, 195] on link "[PERSON_NAME]" at bounding box center [206, 191] width 166 height 22
select select "b8e418c5-4215-4e95-9dcc-22ebf7c6c43a"
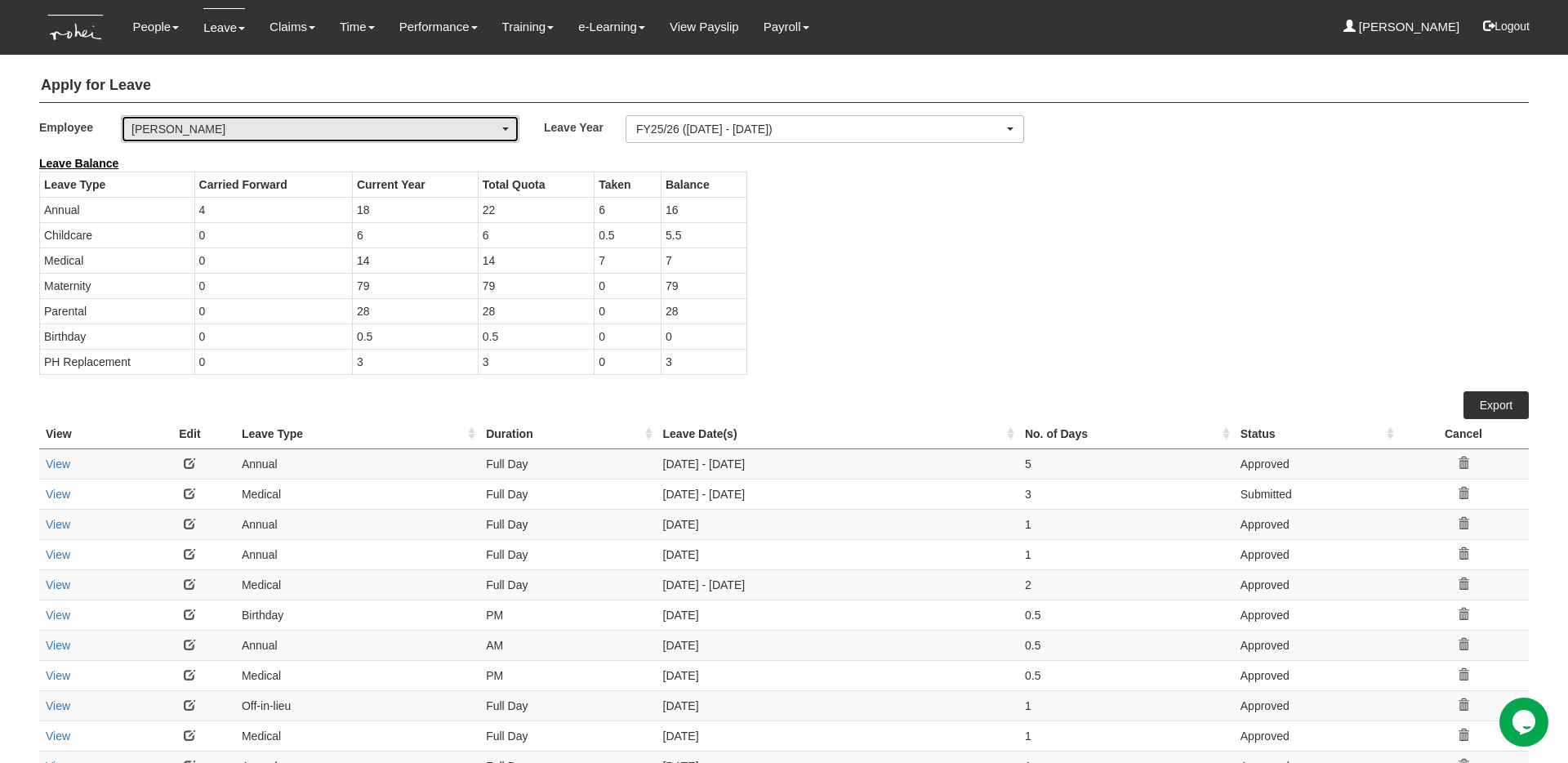
select select "50"
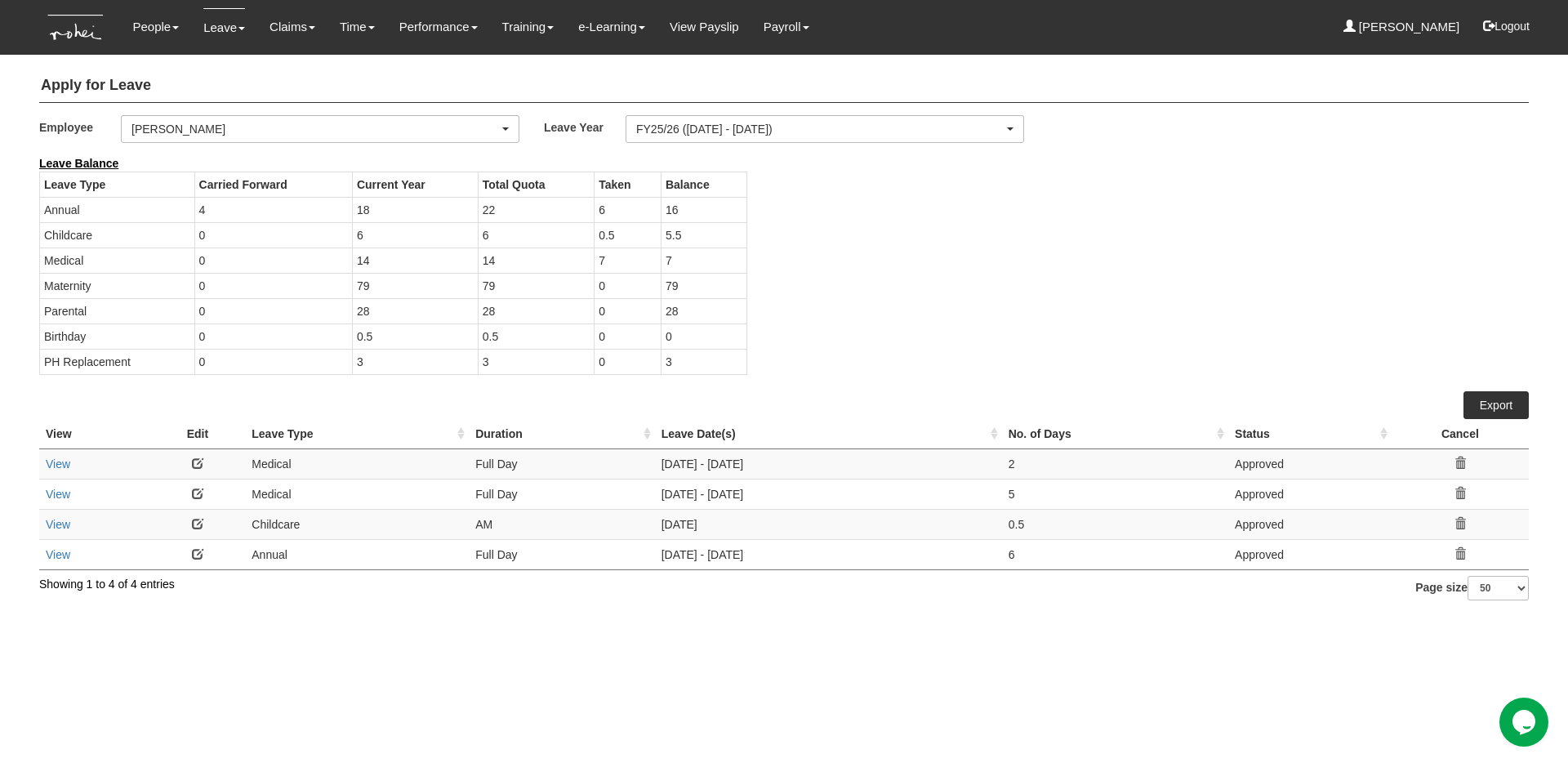
click at [896, 314] on div "Leave Balance Leave Type Carried Forward Current Year Total Quota Taken Balance…" at bounding box center [772, 273] width 1490 height 236
